Goal: Entertainment & Leisure: Consume media (video, audio)

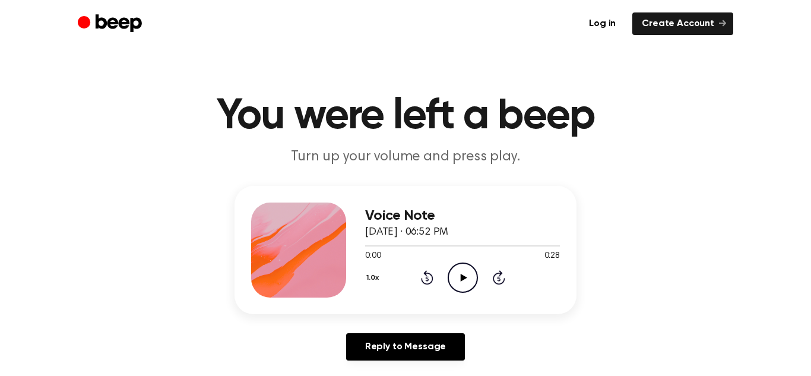
click at [468, 267] on icon "Play Audio" at bounding box center [463, 278] width 30 height 30
click at [468, 267] on icon "Pause Audio" at bounding box center [463, 278] width 30 height 30
click at [468, 267] on icon "Play Audio" at bounding box center [463, 278] width 30 height 30
click at [467, 267] on icon "Pause Audio" at bounding box center [463, 278] width 30 height 30
